Goal: Task Accomplishment & Management: Complete application form

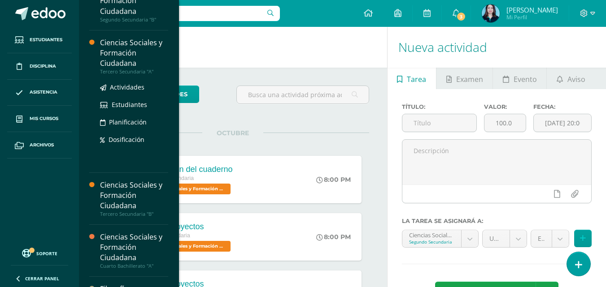
scroll to position [90, 0]
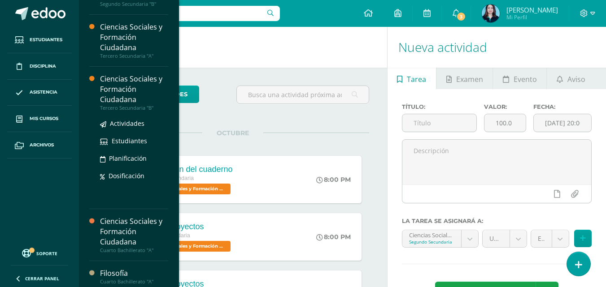
click at [125, 87] on div "Ciencias Sociales y Formación Ciudadana" at bounding box center [134, 89] width 68 height 31
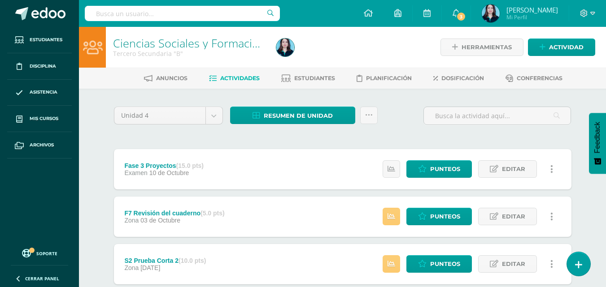
scroll to position [134, 0]
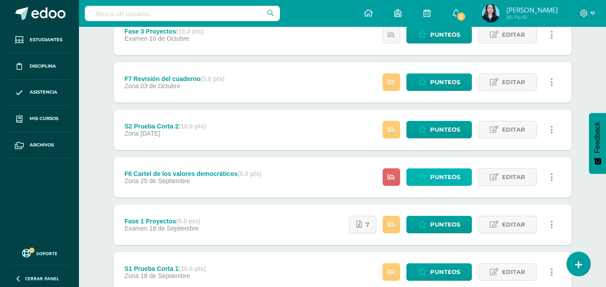
click at [423, 174] on icon at bounding box center [422, 177] width 9 height 8
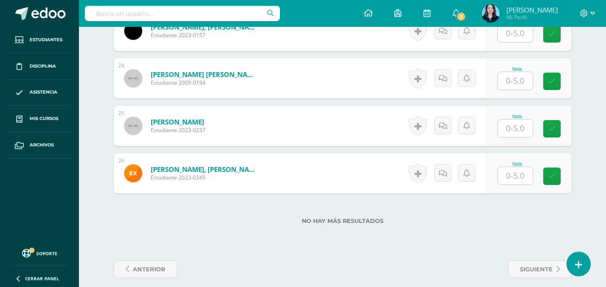
scroll to position [1355, 0]
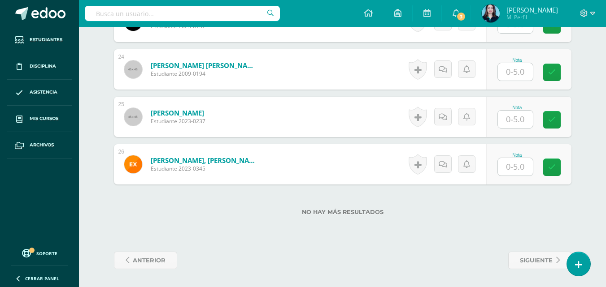
drag, startPoint x: 521, startPoint y: 169, endPoint x: 535, endPoint y: 139, distance: 33.3
click at [521, 170] on input "text" at bounding box center [515, 166] width 35 height 17
type input "4"
click at [568, 163] on div "Nota 4" at bounding box center [528, 164] width 85 height 40
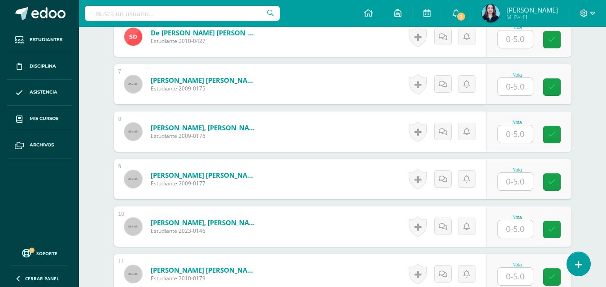
scroll to position [548, 0]
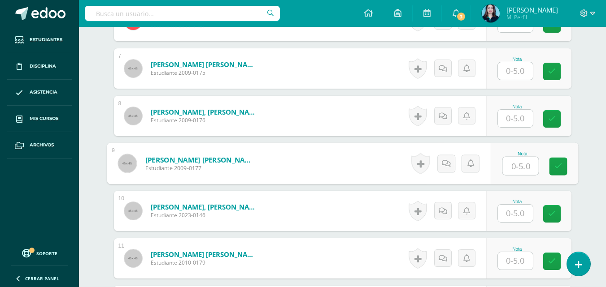
click at [519, 164] on input "text" at bounding box center [520, 166] width 36 height 18
type input "4"
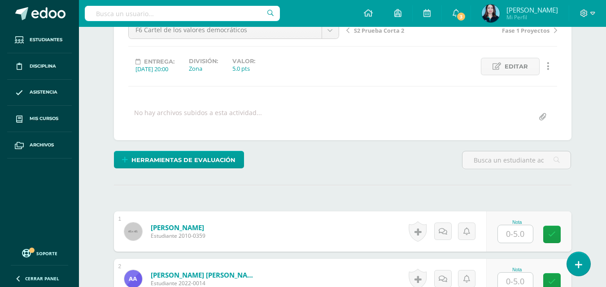
scroll to position [190, 0]
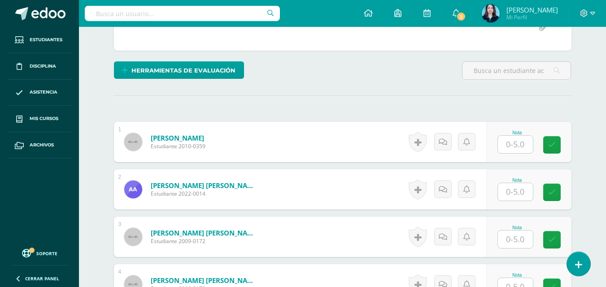
click at [522, 195] on input "text" at bounding box center [515, 191] width 35 height 17
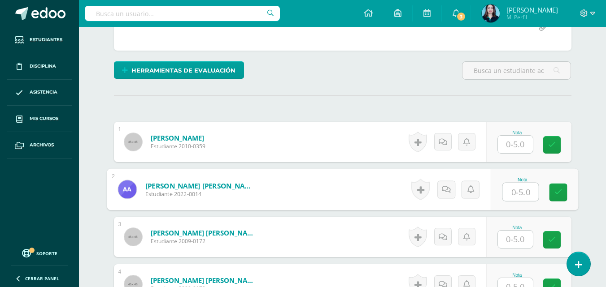
type input "4"
click at [554, 194] on icon at bounding box center [558, 193] width 8 height 8
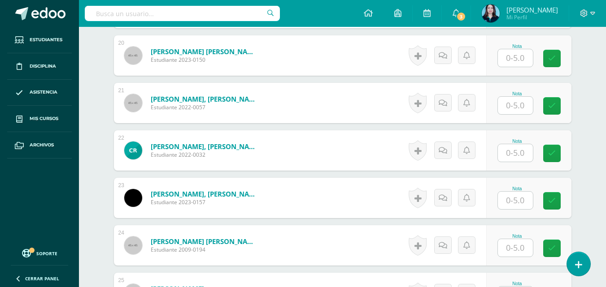
scroll to position [1131, 0]
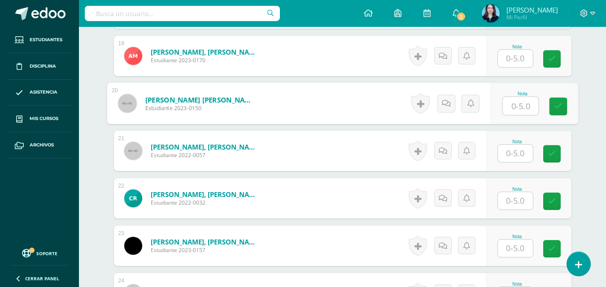
click at [513, 106] on input "text" at bounding box center [520, 106] width 36 height 18
type input "5"
click at [564, 104] on link at bounding box center [558, 107] width 18 height 18
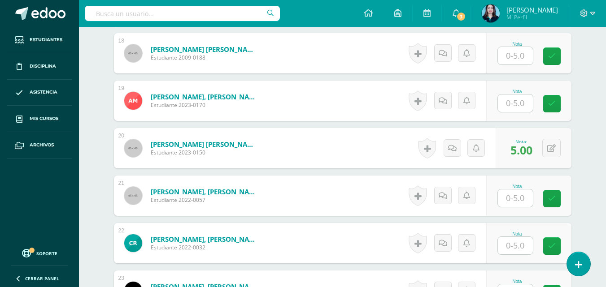
scroll to position [1041, 0]
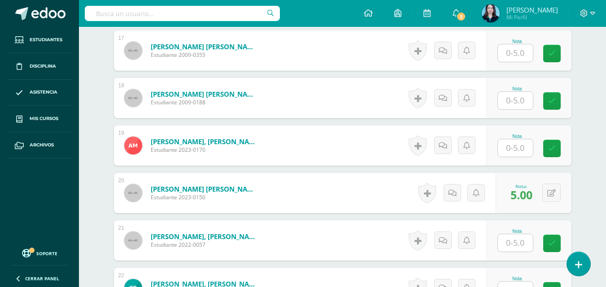
click at [526, 151] on input "text" at bounding box center [515, 147] width 35 height 17
type input "4.5"
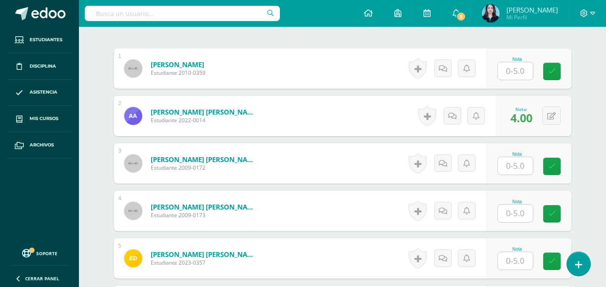
scroll to position [279, 0]
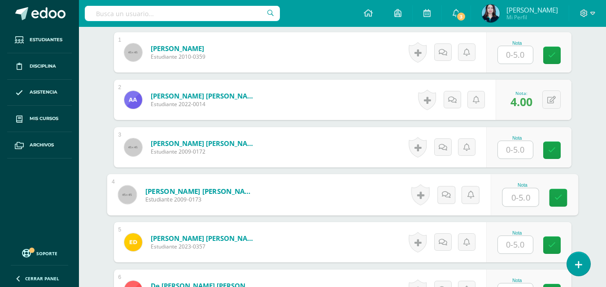
click at [513, 198] on input "text" at bounding box center [520, 198] width 36 height 18
type input "5"
click at [550, 200] on link at bounding box center [558, 198] width 18 height 18
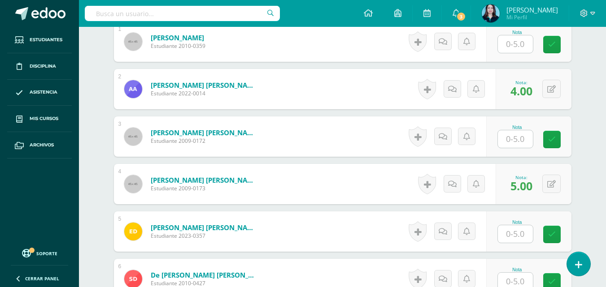
scroll to position [190, 0]
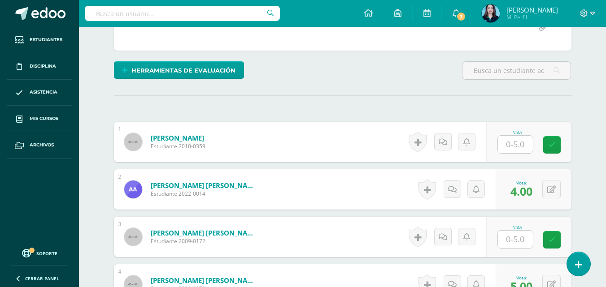
click at [504, 133] on div "Nota" at bounding box center [516, 132] width 39 height 5
click at [519, 141] on input "text" at bounding box center [520, 145] width 36 height 18
type input "4"
drag, startPoint x: 543, startPoint y: 146, endPoint x: 556, endPoint y: 146, distance: 12.6
click at [544, 146] on div "Nota 4" at bounding box center [528, 142] width 85 height 40
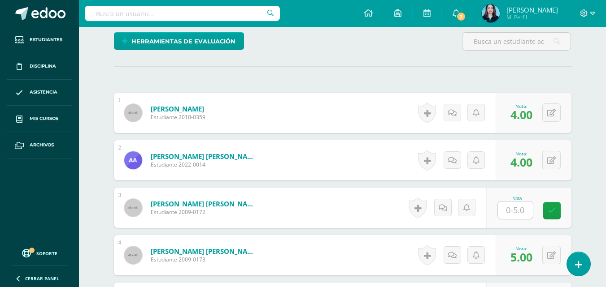
scroll to position [234, 0]
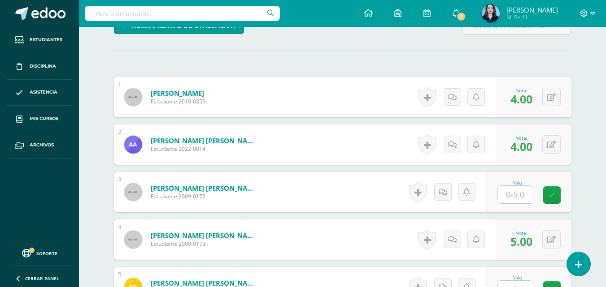
click at [515, 192] on input "text" at bounding box center [515, 194] width 35 height 17
type input "4.5"
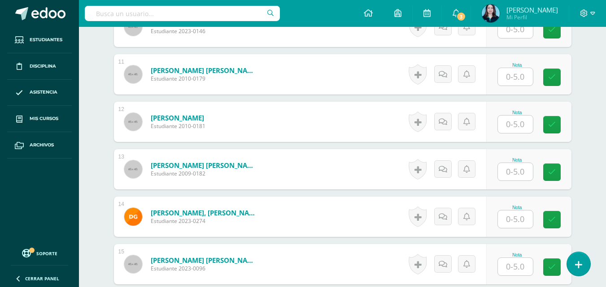
scroll to position [772, 0]
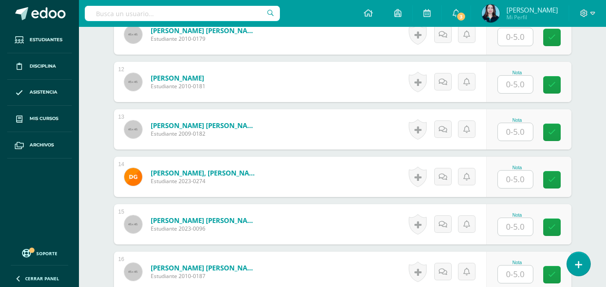
click at [508, 182] on input "text" at bounding box center [515, 179] width 35 height 17
type input "5"
click at [554, 186] on link at bounding box center [558, 180] width 18 height 18
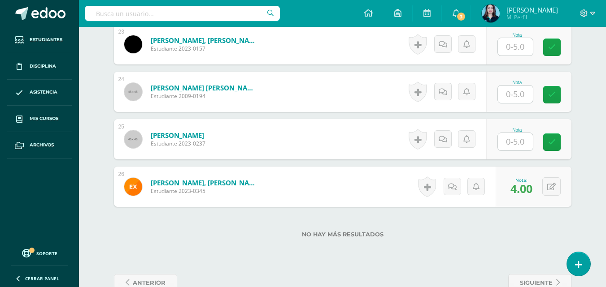
scroll to position [1355, 0]
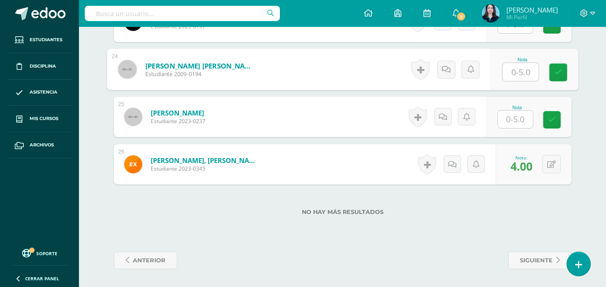
click at [517, 67] on input "text" at bounding box center [520, 72] width 36 height 18
type input "5"
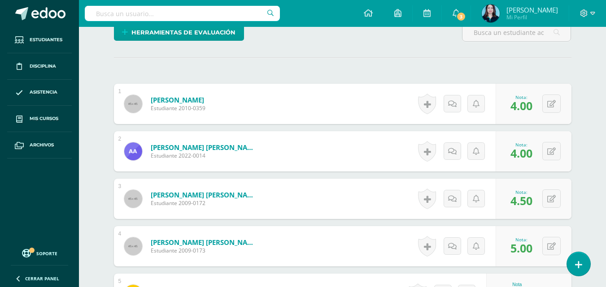
scroll to position [234, 0]
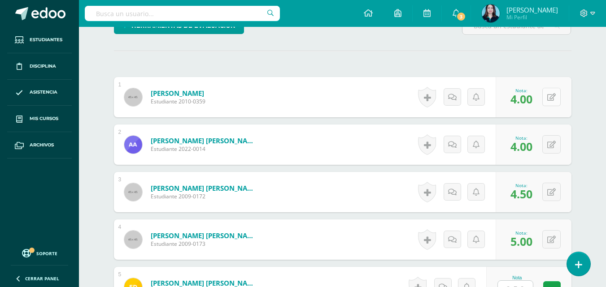
click at [549, 96] on button at bounding box center [551, 97] width 18 height 18
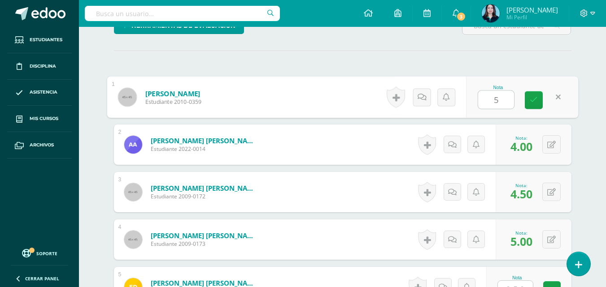
type input "5"
click at [568, 100] on div "Nota 5" at bounding box center [522, 98] width 112 height 42
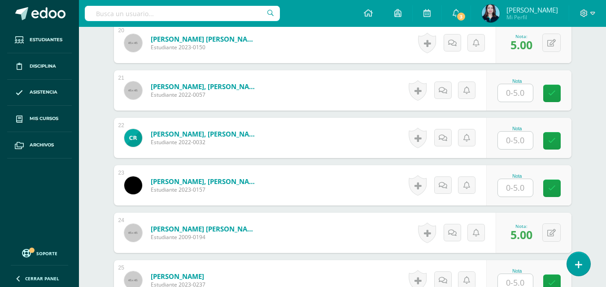
scroll to position [1176, 0]
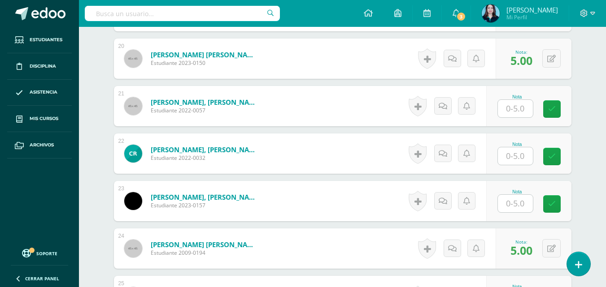
click at [526, 107] on input "text" at bounding box center [515, 108] width 35 height 17
click at [526, 107] on input "text" at bounding box center [520, 109] width 36 height 18
type input "4"
click at [560, 109] on icon at bounding box center [558, 109] width 8 height 8
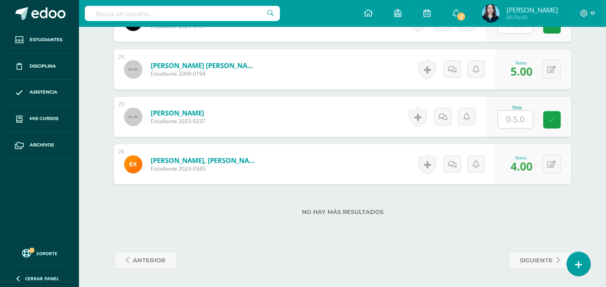
scroll to position [1220, 0]
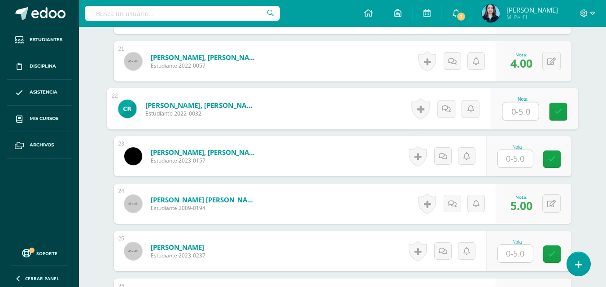
click at [502, 111] on input "text" at bounding box center [520, 112] width 36 height 18
type input "4"
click at [564, 108] on link at bounding box center [558, 112] width 18 height 18
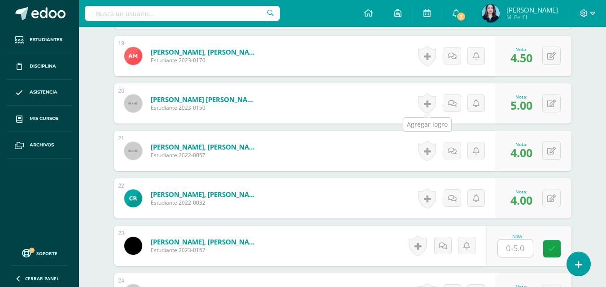
scroll to position [1086, 0]
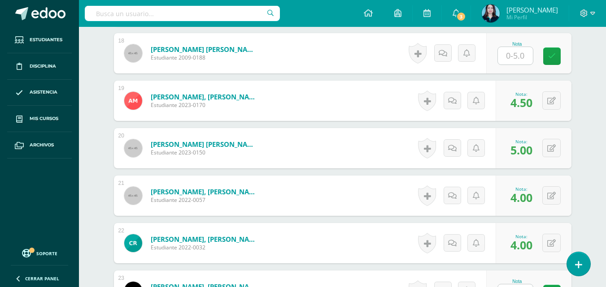
drag, startPoint x: 517, startPoint y: 54, endPoint x: 509, endPoint y: 50, distance: 8.4
click at [516, 54] on input "text" at bounding box center [515, 55] width 35 height 17
type input "4"
click at [552, 56] on link at bounding box center [558, 57] width 18 height 18
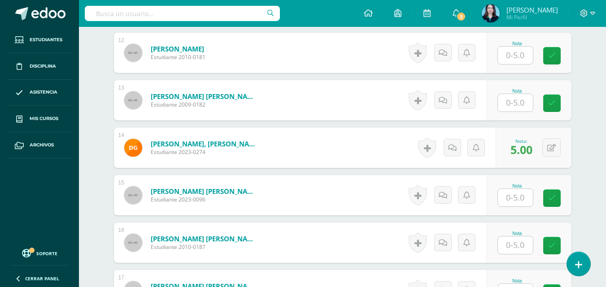
scroll to position [817, 0]
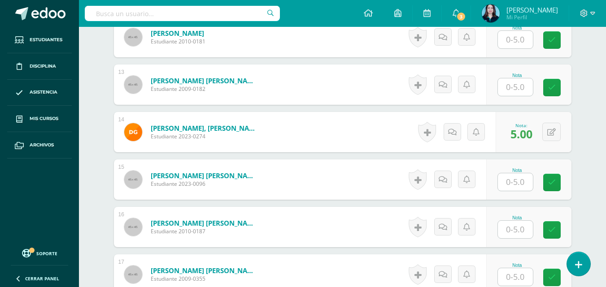
click at [522, 182] on input "text" at bounding box center [515, 181] width 35 height 17
click at [521, 182] on input "text" at bounding box center [515, 181] width 35 height 17
type input "5"
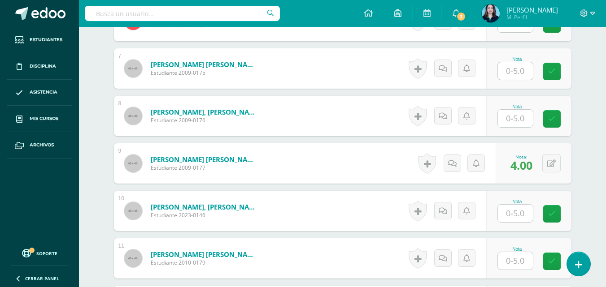
scroll to position [503, 0]
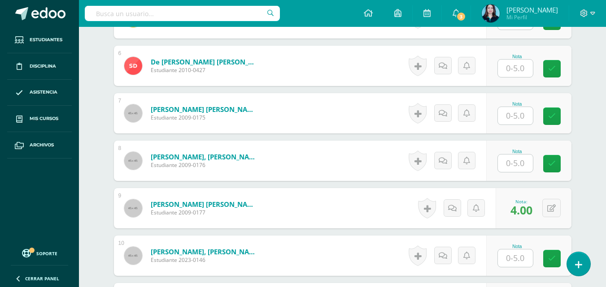
click at [527, 113] on input "text" at bounding box center [515, 115] width 35 height 17
type input "5"
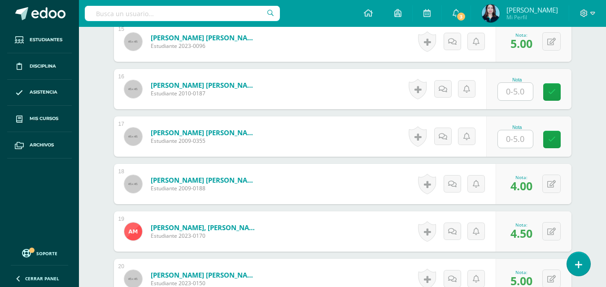
scroll to position [952, 0]
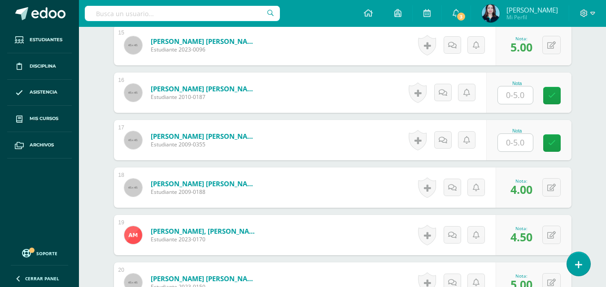
click at [509, 93] on input "text" at bounding box center [515, 95] width 35 height 17
click at [509, 93] on input "text" at bounding box center [520, 96] width 36 height 18
type input "5"
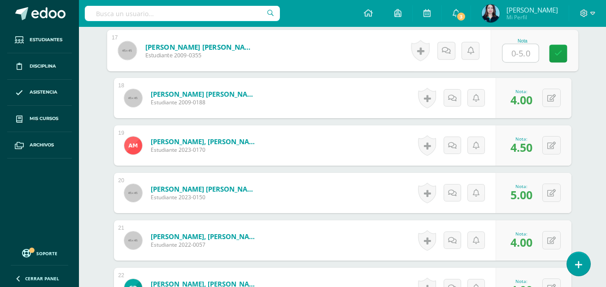
scroll to position [1220, 0]
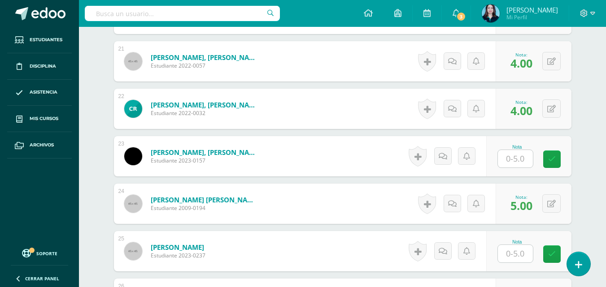
click at [525, 160] on input "text" at bounding box center [515, 158] width 35 height 17
click at [525, 160] on input "text" at bounding box center [520, 159] width 36 height 18
type input "5"
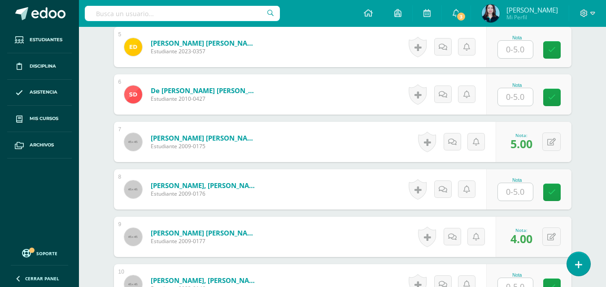
scroll to position [459, 0]
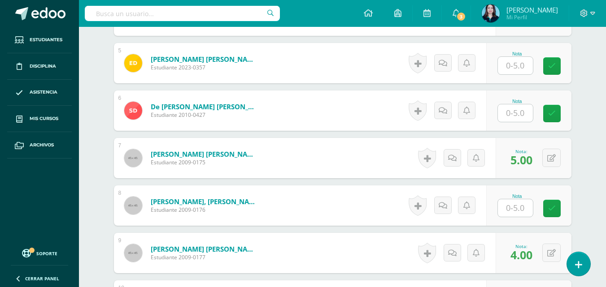
click at [506, 108] on input "text" at bounding box center [515, 112] width 35 height 17
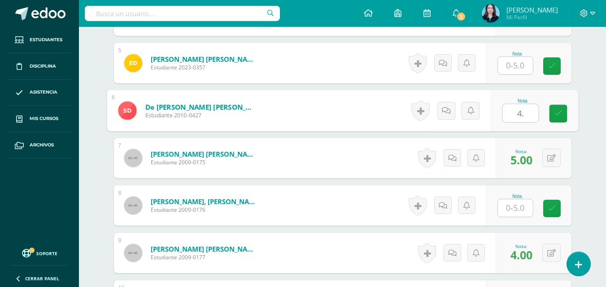
type input "4.5"
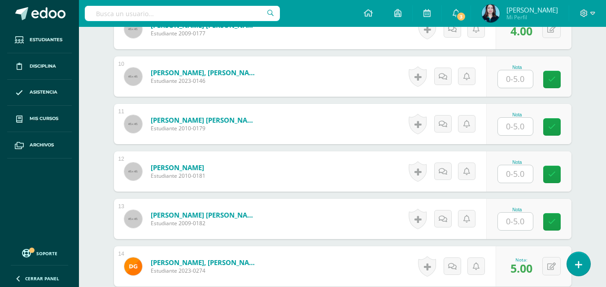
scroll to position [727, 0]
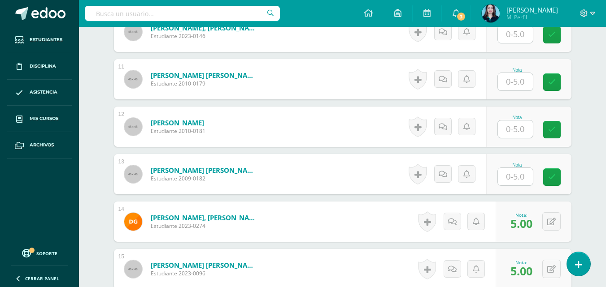
click at [518, 134] on input "text" at bounding box center [515, 129] width 35 height 17
click at [554, 133] on icon at bounding box center [558, 130] width 8 height 8
type input "5"
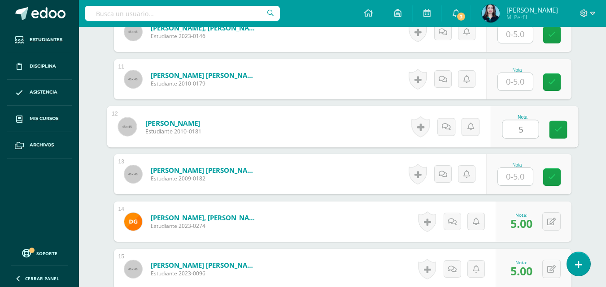
click at [519, 179] on input "text" at bounding box center [515, 176] width 35 height 17
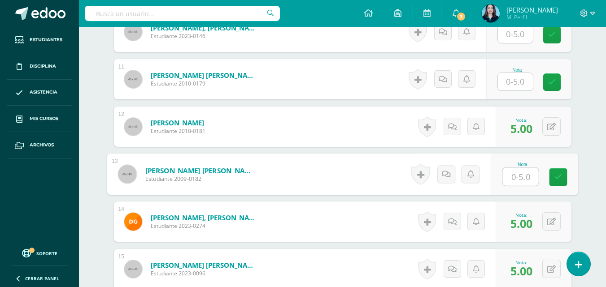
type input "5"
click at [560, 184] on link at bounding box center [558, 178] width 18 height 18
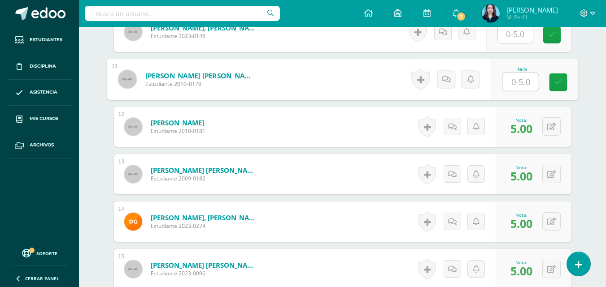
click at [520, 85] on input "text" at bounding box center [520, 82] width 36 height 18
type input "0"
click at [555, 78] on icon at bounding box center [558, 82] width 8 height 8
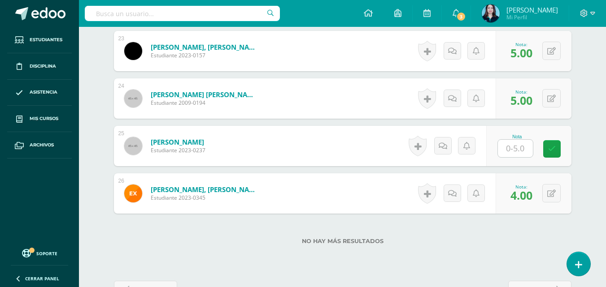
scroll to position [1310, 0]
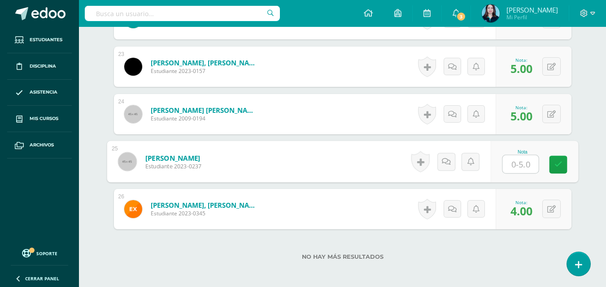
click at [512, 169] on input "text" at bounding box center [520, 165] width 36 height 18
type input "5"
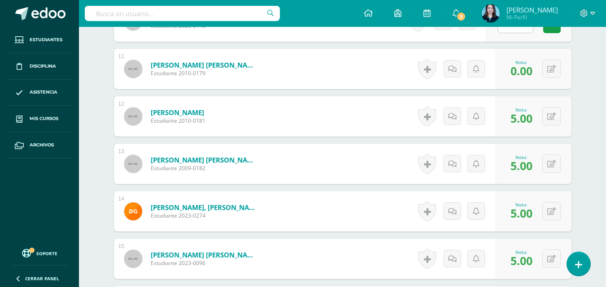
scroll to position [683, 0]
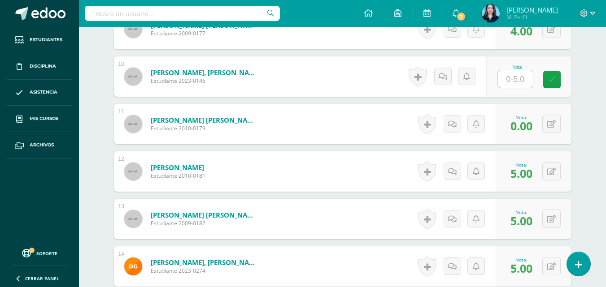
click at [519, 78] on input "text" at bounding box center [515, 78] width 35 height 17
type input "5"
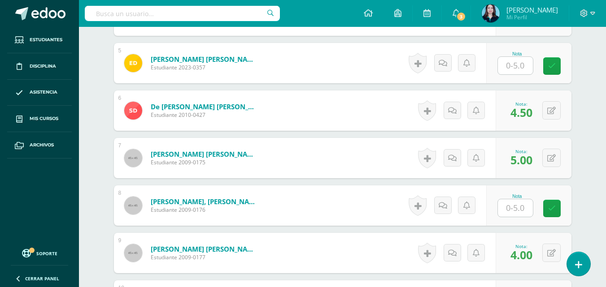
scroll to position [414, 0]
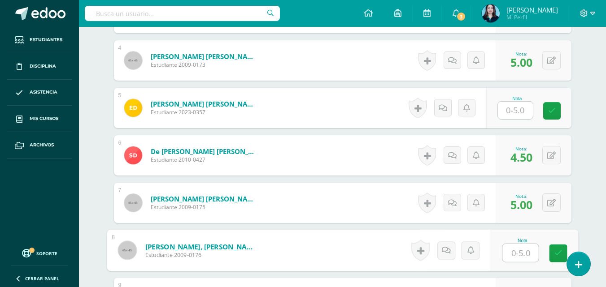
click at [504, 257] on input "text" at bounding box center [520, 253] width 36 height 18
type input "2.5"
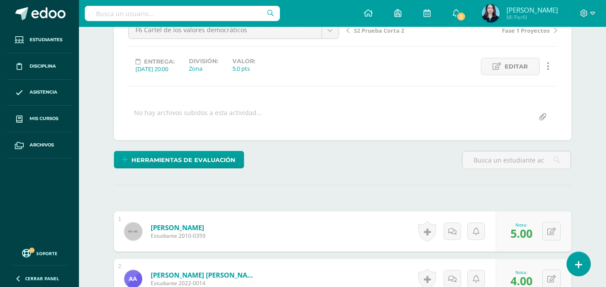
scroll to position [0, 0]
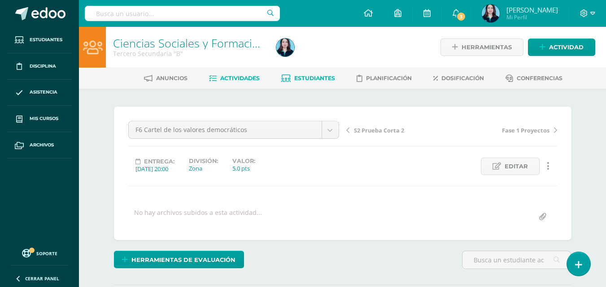
click at [294, 82] on link "Estudiantes" at bounding box center [308, 78] width 54 height 14
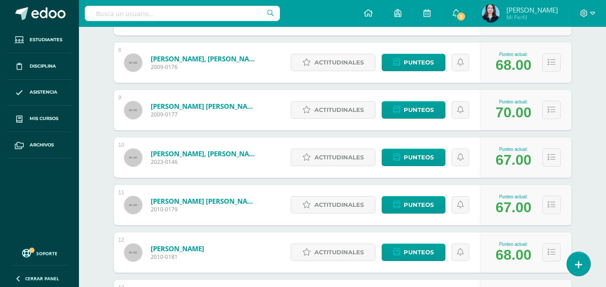
scroll to position [403, 0]
